Goal: Task Accomplishment & Management: Use online tool/utility

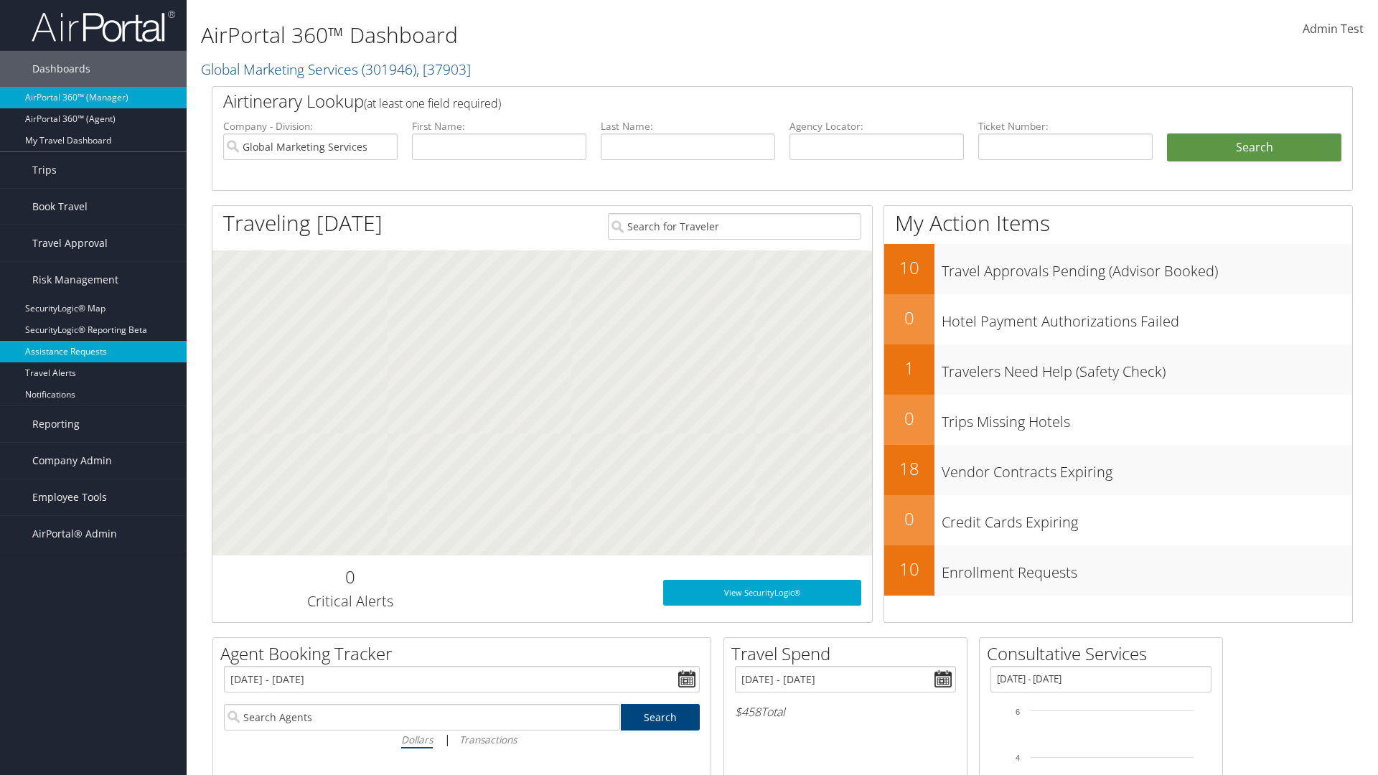
click at [93, 352] on link "Assistance Requests" at bounding box center [93, 352] width 187 height 22
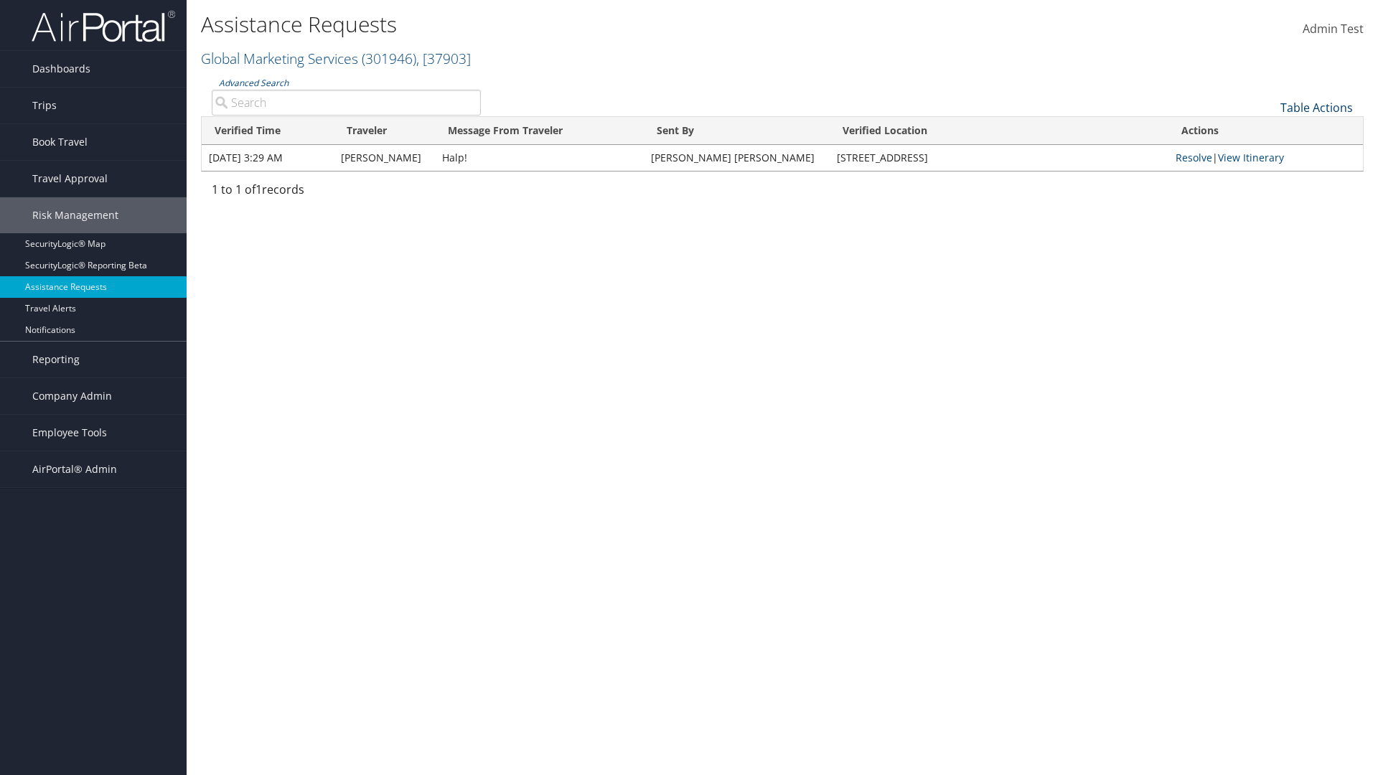
click at [1316, 107] on link "Table Actions" at bounding box center [1316, 108] width 72 height 16
click at [1268, 154] on link "Page Length" at bounding box center [1268, 154] width 189 height 24
